Goal: Check status: Check status

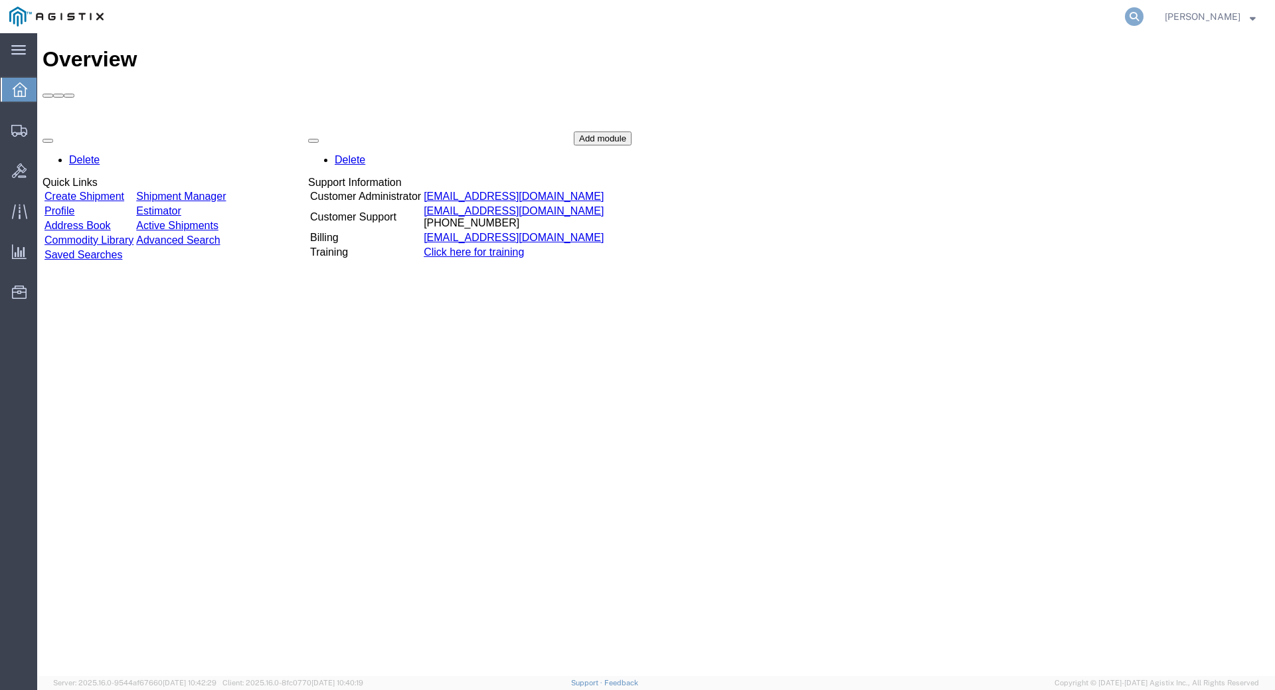
click at [1143, 19] on icon at bounding box center [1134, 16] width 19 height 19
click at [892, 21] on input "search" at bounding box center [923, 17] width 404 height 32
type input "392028123017"
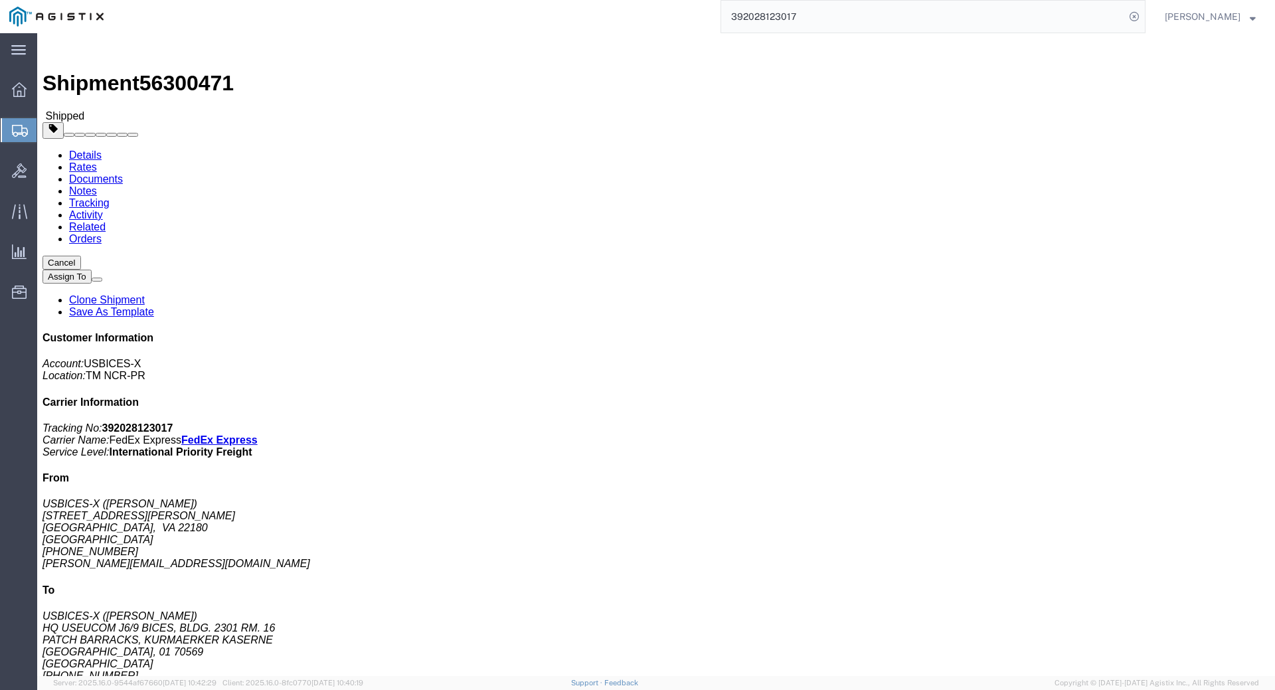
click link "Documents"
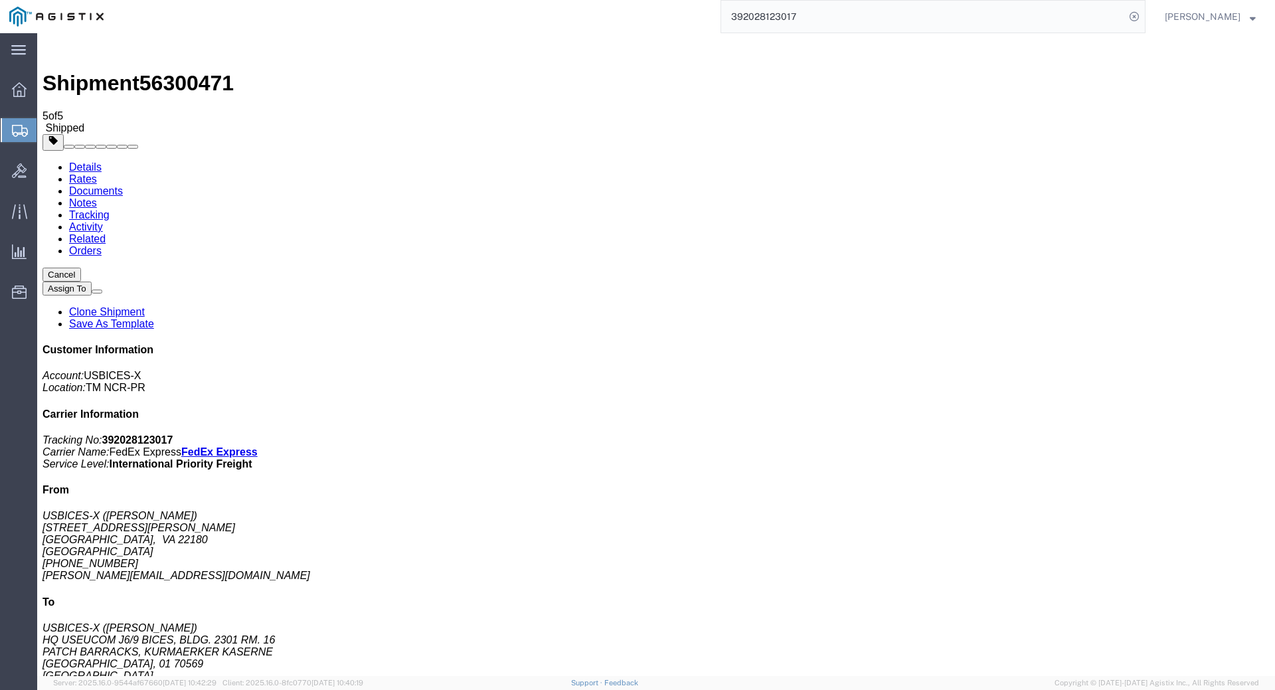
click at [93, 161] on link "Details" at bounding box center [85, 166] width 33 height 11
drag, startPoint x: 588, startPoint y: 455, endPoint x: 592, endPoint y: 463, distance: 9.2
click div "1 Pallet(s) Standard (Not Stackable) Total weight: 500.00 ( 694.00 dim ) LBS Tr…"
click div "Shipment Detail Ship From USBICES-X ([PERSON_NAME]) [STREET_ADDRESS][PERSON_NAM…"
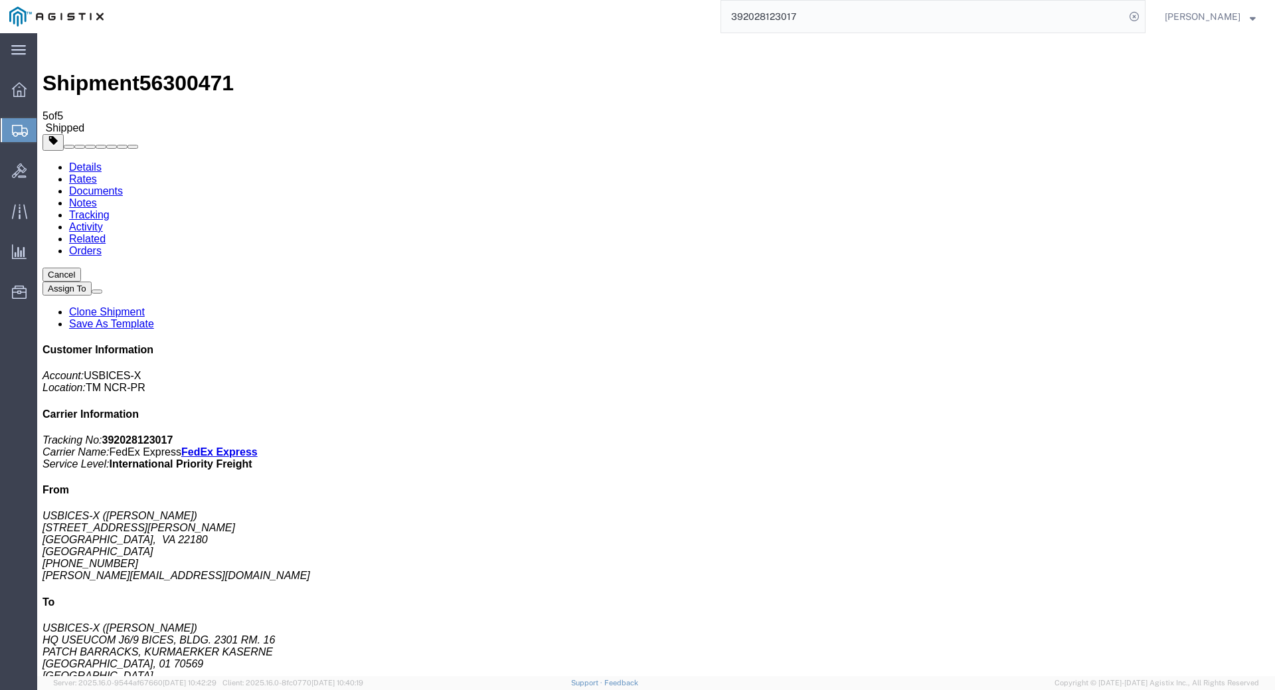
click div "1 Pallet(s) Standard (Not Stackable) Total weight: 500.00 ( 694.00 dim ) LBS Tr…"
click link "Documents"
click at [84, 161] on link "Details" at bounding box center [85, 166] width 33 height 11
click div "Ship From USBICES-X ([PERSON_NAME]) [STREET_ADDRESS][PERSON_NAME] [PHONE_NUMBER…"
click div "1 Pallet(s) Standard (Not Stackable) Total weight: 500.00 ( 694.00 dim ) LBS Tr…"
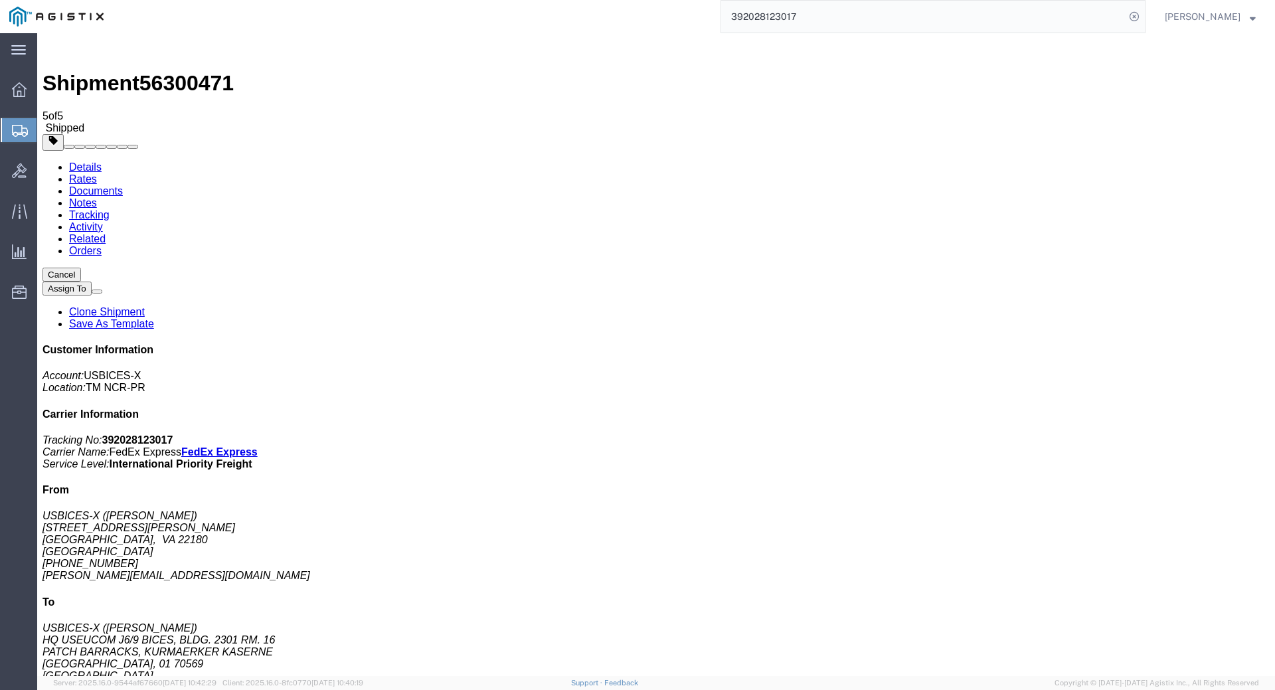
click div "Leg 1 - Air"
click div "1 Pallet(s) Standard (Not Stackable) Total weight: 500.00 ( 694.00 dim ) LBS Tr…"
click div "Shipment Detail Ship From USBICES-X ([PERSON_NAME]) [STREET_ADDRESS][PERSON_NAM…"
click div "1 Pallet(s) Standard (Not Stackable) Total weight: 500.00 ( 694.00 dim ) LBS Tr…"
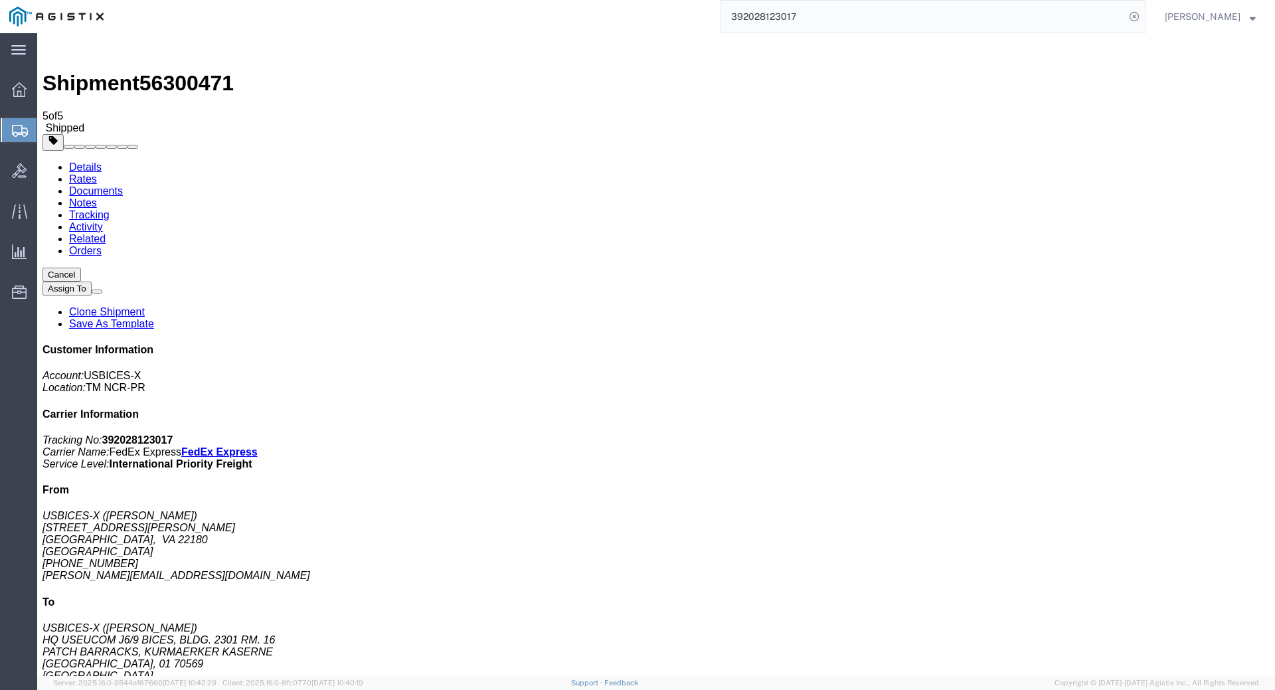
click div "1 Pallet(s) Standard (Not Stackable) Total weight: 500.00 ( 694.00 dim ) LBS Tr…"
click h4 "Routing & Vehicle Information"
click div "Leg 1 - Air"
click div "1 Pallet(s) Standard (Not Stackable) Total weight: 500.00 ( 694.00 dim ) LBS Tr…"
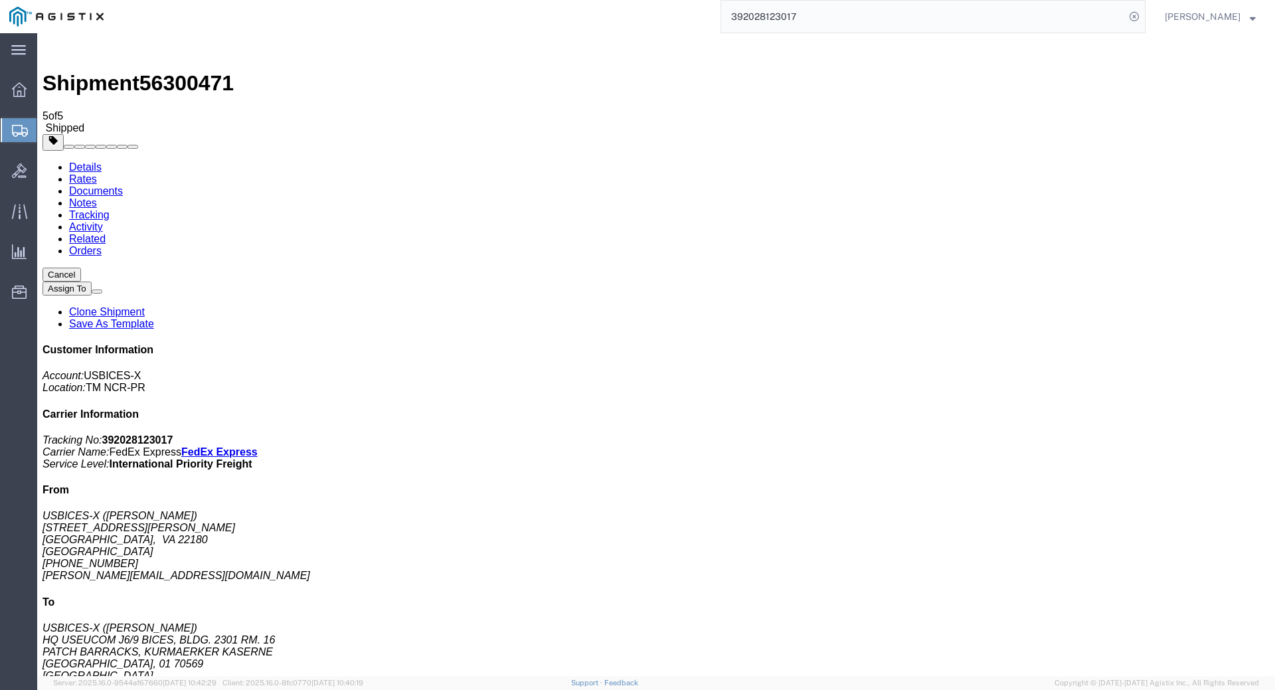
click h4 "Routing & Vehicle Information"
click div "1 Pallet(s) Standard (Not Stackable) Total weight: 500.00 ( 694.00 dim ) LBS Tr…"
click div "Ship From USBICES-X ([PERSON_NAME]) [STREET_ADDRESS][PERSON_NAME] [PHONE_NUMBER…"
click div "1 Pallet(s) Standard (Not Stackable) Total weight: 500.00 ( 694.00 dim ) LBS Tr…"
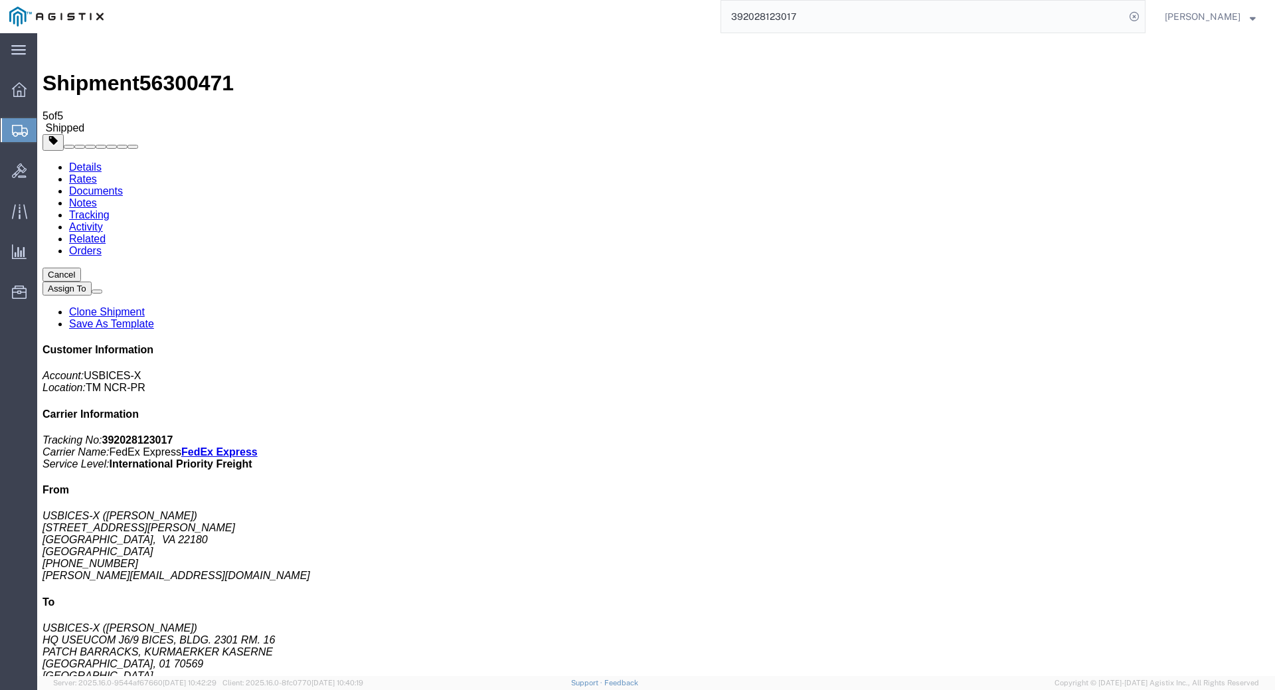
click div "Shipment Detail Ship From USBICES-X ([PERSON_NAME]) [STREET_ADDRESS][PERSON_NAM…"
drag, startPoint x: 580, startPoint y: 444, endPoint x: 554, endPoint y: 445, distance: 25.2
click div "1 Pallet(s) Standard (Not Stackable) Total weight: 500.00 ( 694.00 dim ) LBS Tr…"
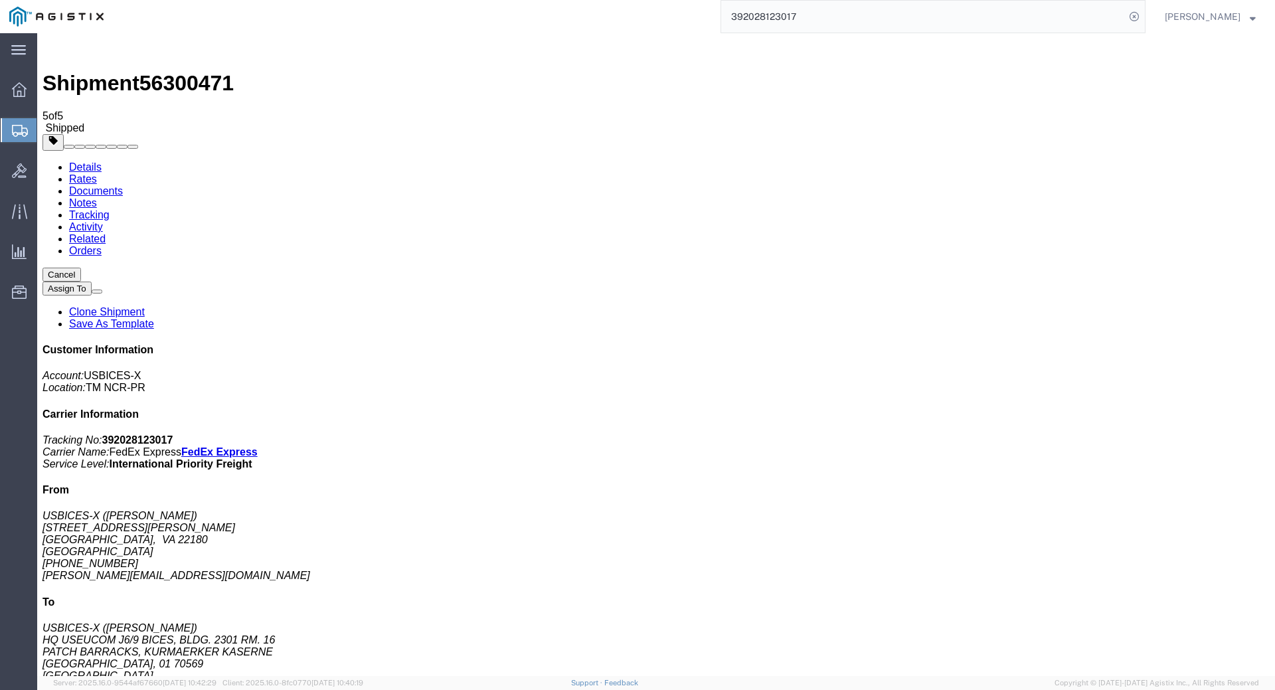
click div "Leg 1 - Air"
click div "1 Pallet(s) Standard (Not Stackable) Total weight: 500.00 ( 694.00 dim ) LBS Tr…"
click div "Leg 1 - Air"
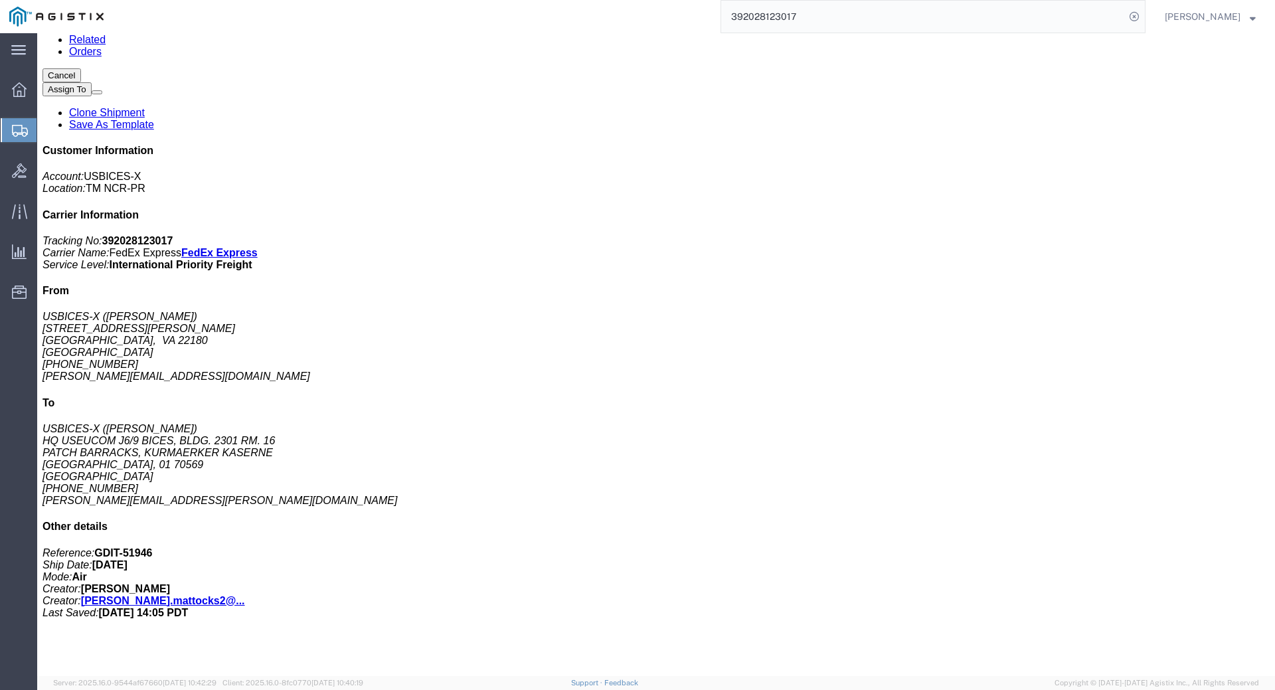
click div "Ship From USBICES-X ([PERSON_NAME]) [STREET_ADDRESS][PERSON_NAME] [PHONE_NUMBER…"
